Goal: Task Accomplishment & Management: Check status

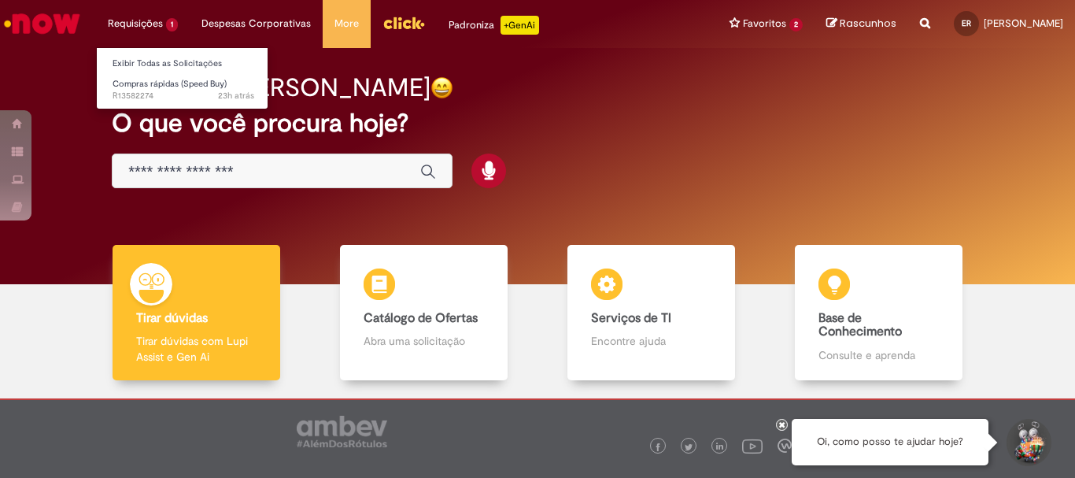
click at [142, 16] on li "Requisições 1 Exibir Todas as Solicitações Compras rápidas (Speed Buy) 23h atrá…" at bounding box center [143, 23] width 94 height 47
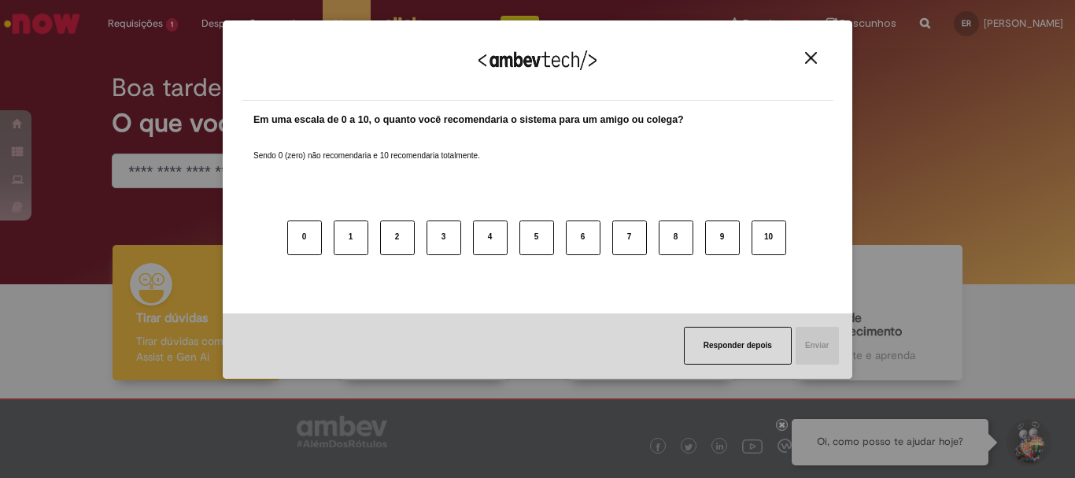
click at [818, 57] on button "Close" at bounding box center [810, 57] width 21 height 13
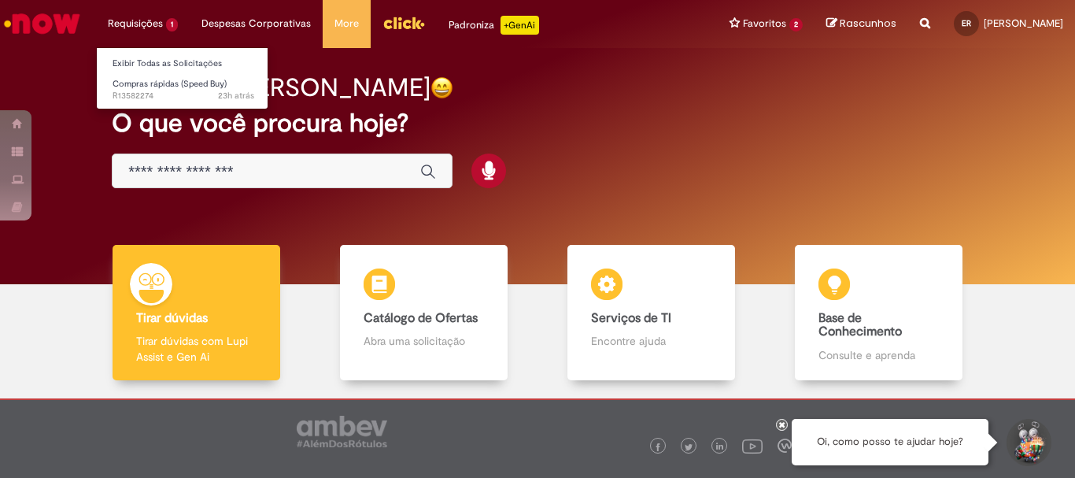
click at [163, 32] on li "Requisições 1 Exibir Todas as Solicitações Compras rápidas (Speed Buy) 23h atrá…" at bounding box center [143, 23] width 94 height 47
click at [151, 61] on link "Exibir Todas as Solicitações" at bounding box center [183, 63] width 173 height 17
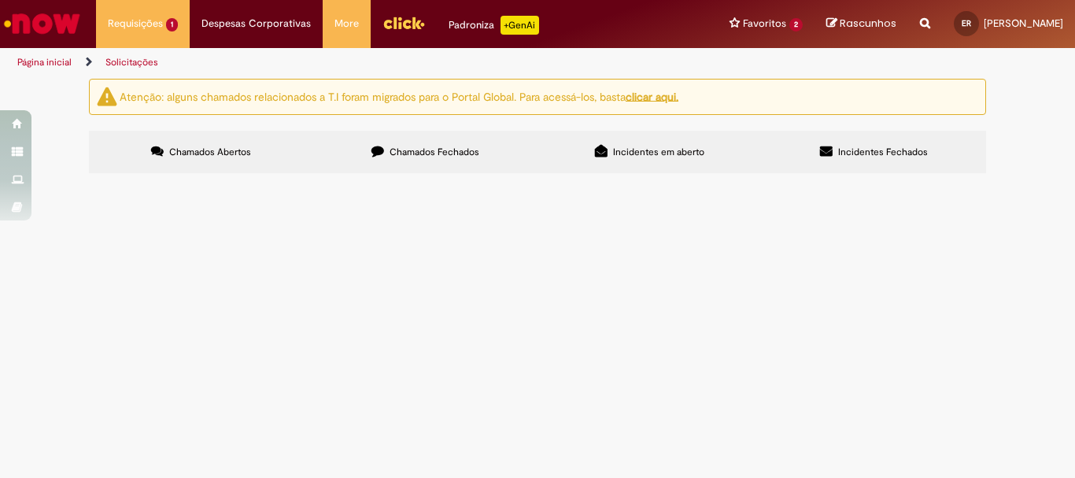
click at [0, 0] on span "PLACAS E ADESIVO PARA COMUNICAÇÃO VISUAL" at bounding box center [0, 0] width 0 height 0
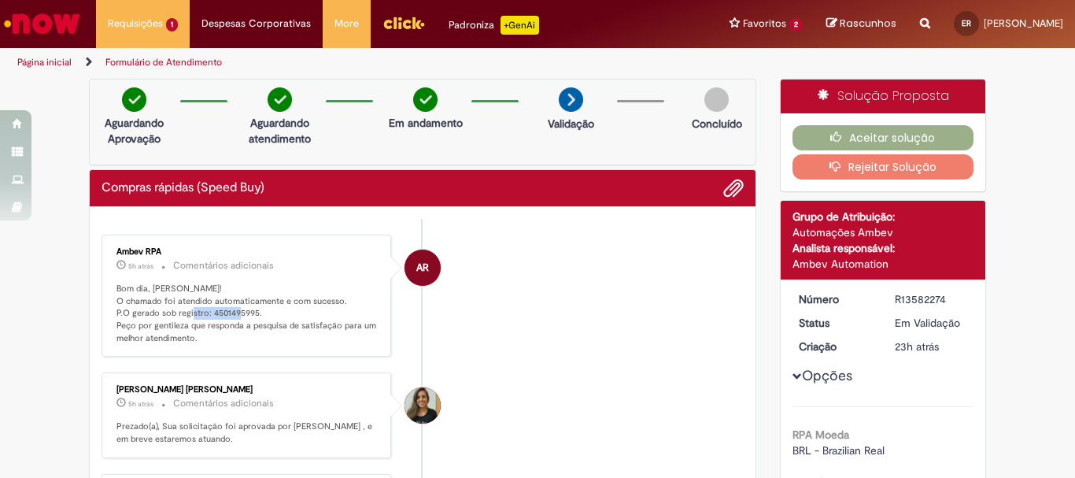
drag, startPoint x: 203, startPoint y: 310, endPoint x: 252, endPoint y: 307, distance: 48.9
click at [252, 307] on p "Bom dia, [PERSON_NAME]! O chamado foi atendido automaticamente e com sucesso. P…" at bounding box center [247, 314] width 262 height 62
copy p "4501495995."
click at [903, 132] on button "Aceitar solução" at bounding box center [884, 137] width 182 height 25
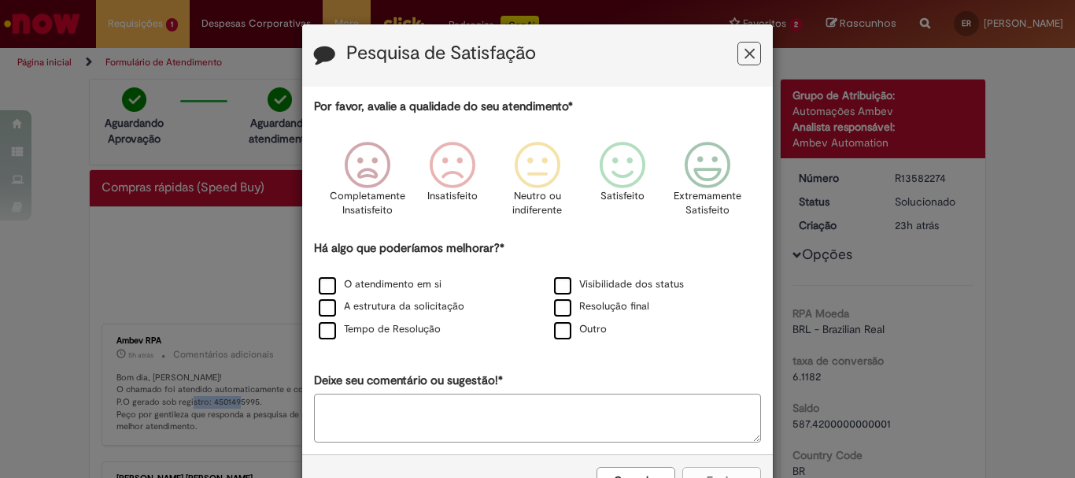
click at [737, 54] on button "Feedback" at bounding box center [749, 54] width 24 height 24
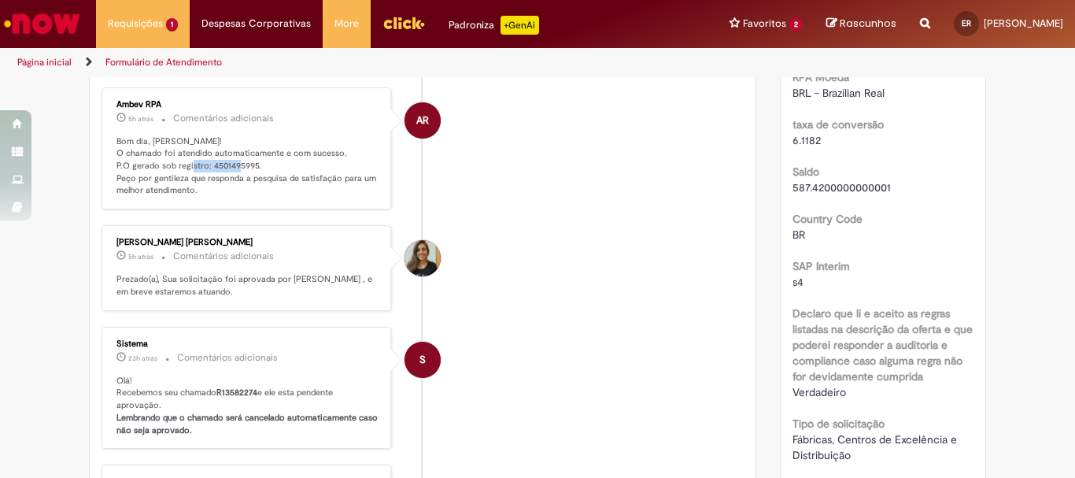
scroll to position [79, 0]
